Goal: Task Accomplishment & Management: Manage account settings

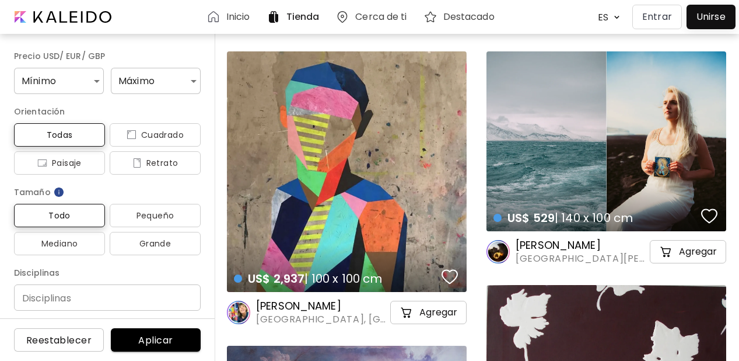
click at [647, 19] on p "Entrar" at bounding box center [658, 17] width 30 height 14
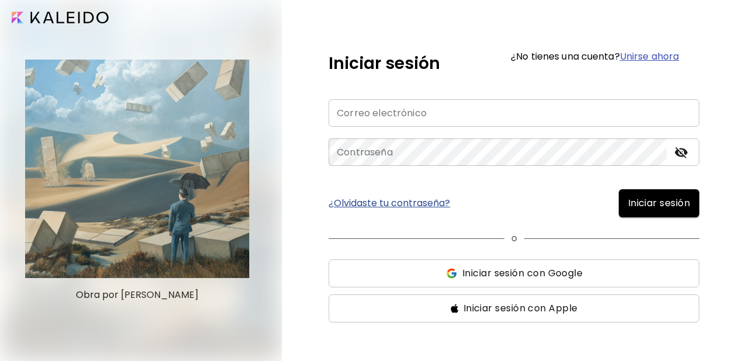
type input "**********"
click at [650, 197] on span "Iniciar sesión" at bounding box center [659, 203] width 62 height 14
